Goal: Browse casually

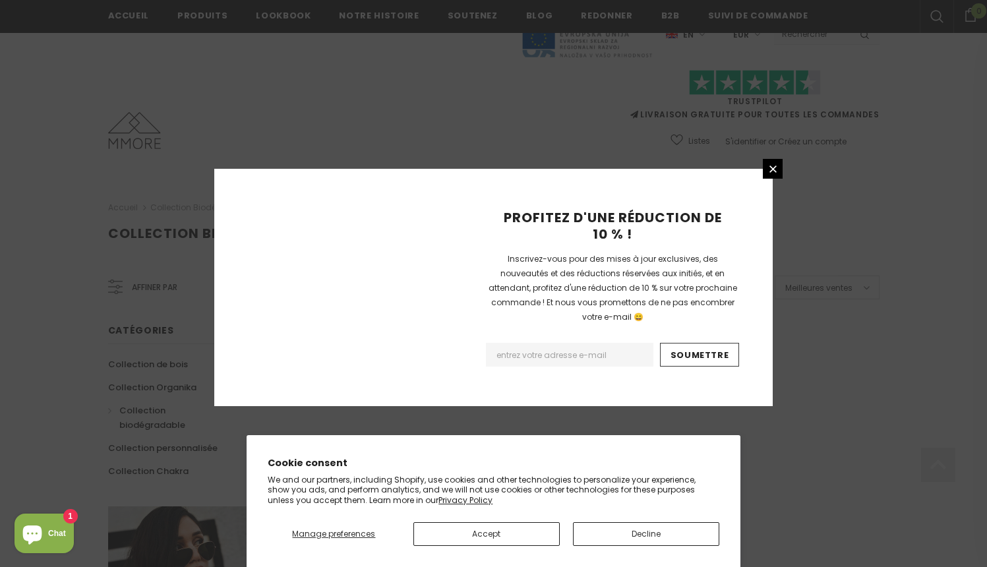
scroll to position [817, 0]
